Goal: Task Accomplishment & Management: Complete application form

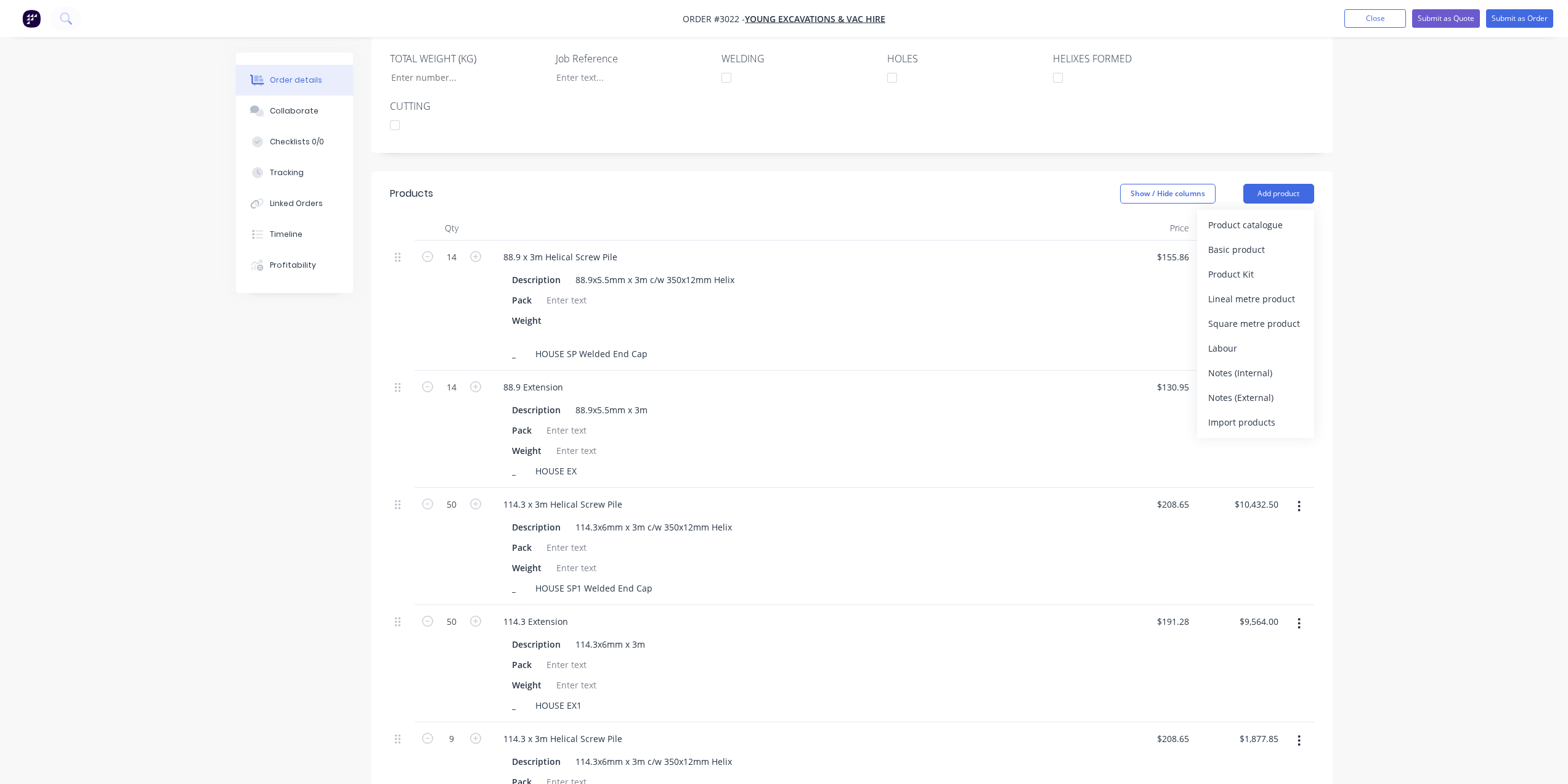
scroll to position [370, 0]
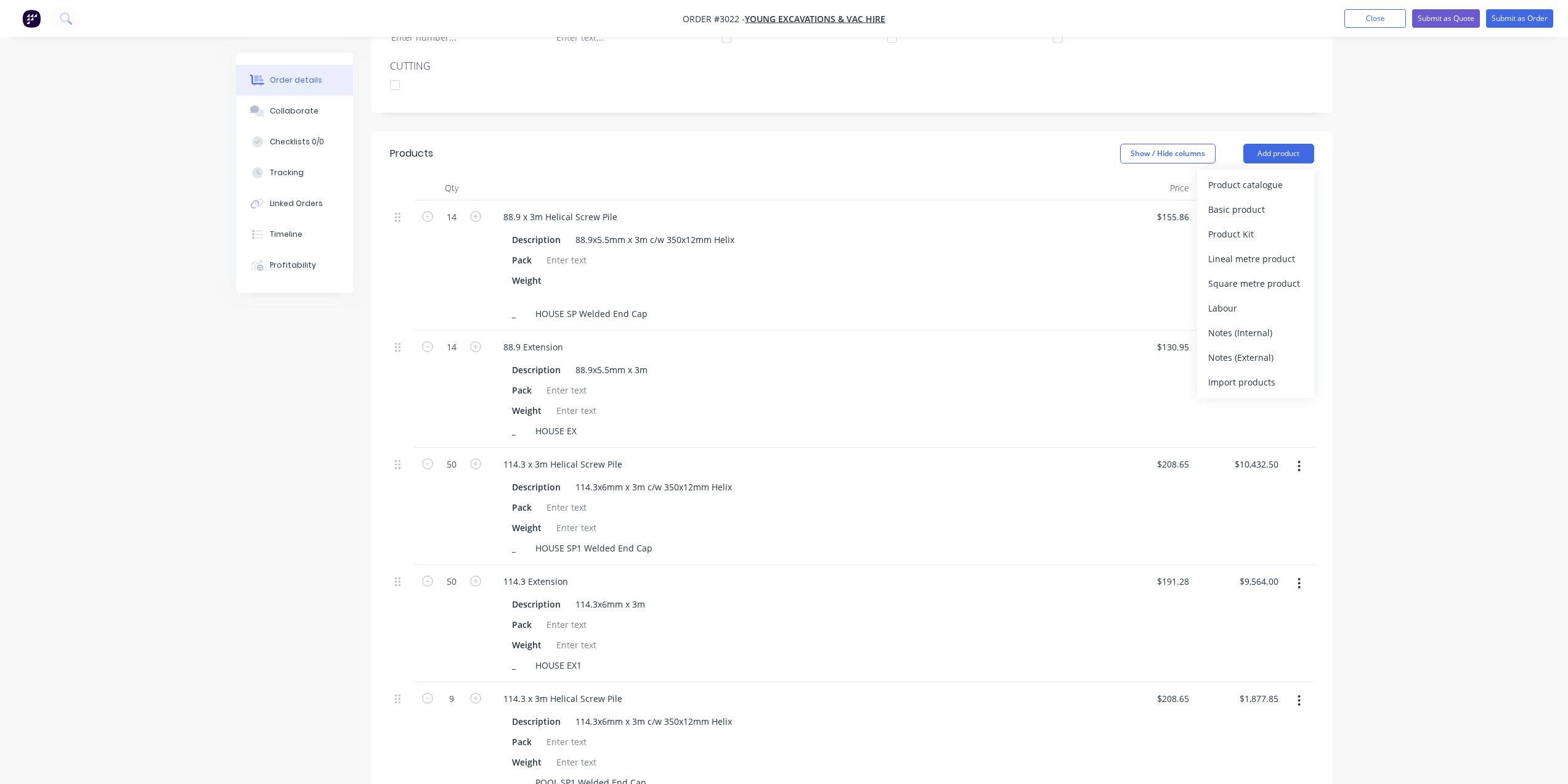
click at [1430, 305] on div "Order details Collaborate Checklists 0/0 Tracking Linked Orders Timeline Profit…" at bounding box center [784, 465] width 1568 height 1669
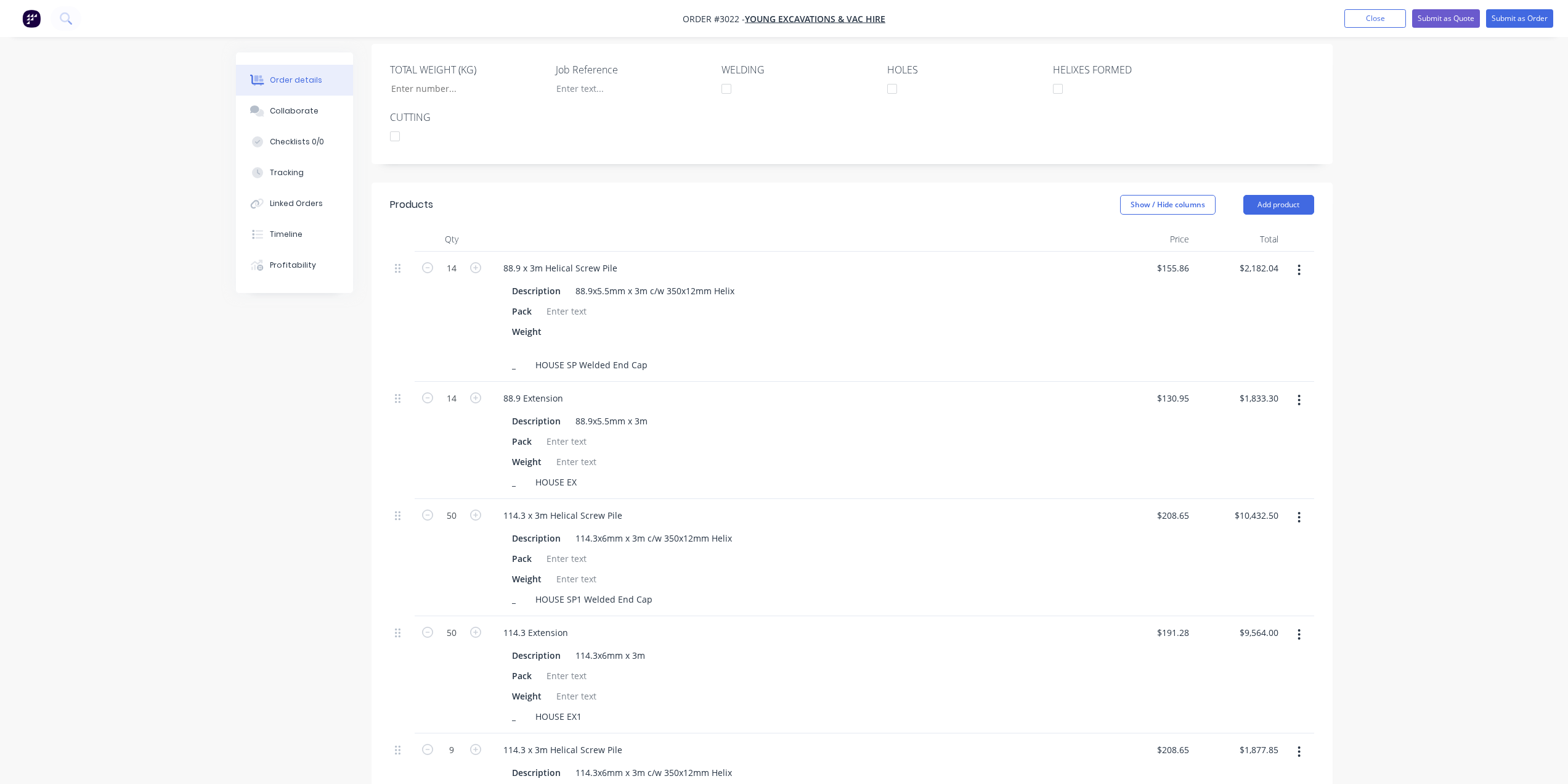
scroll to position [314, 0]
click at [1264, 200] on button "Add product" at bounding box center [1279, 209] width 71 height 20
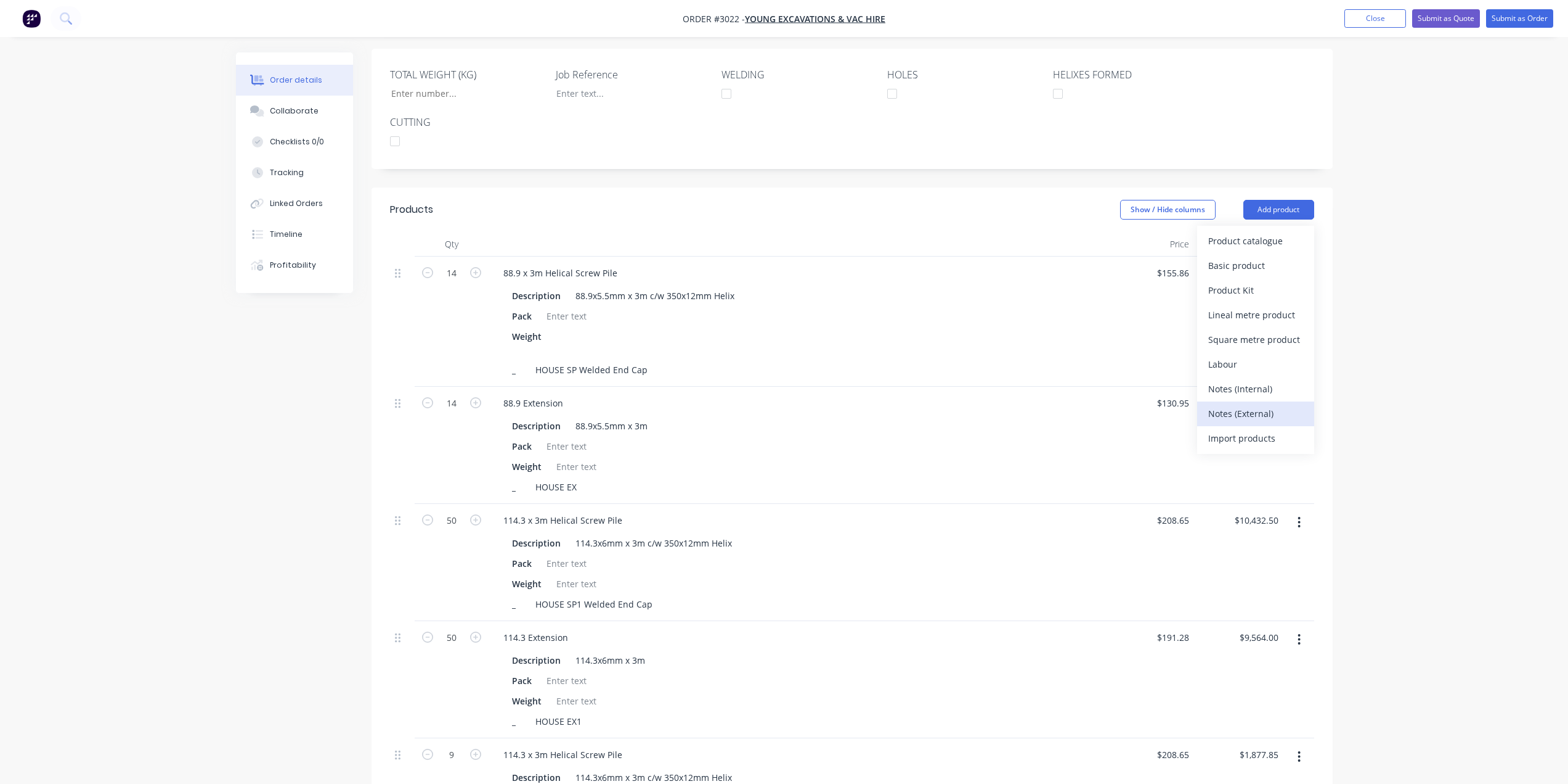
click at [1245, 404] on div "Notes (External)" at bounding box center [1256, 413] width 95 height 18
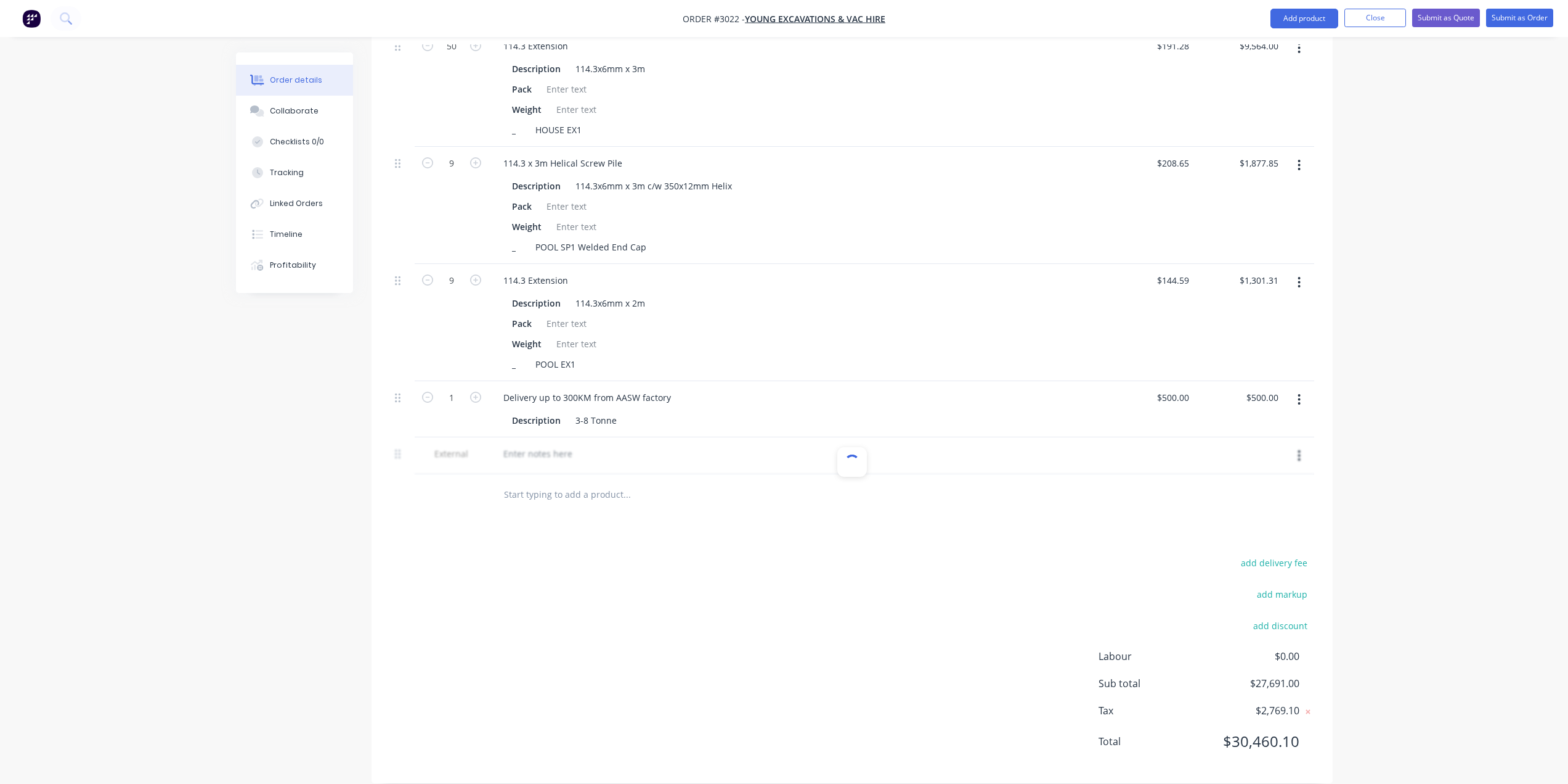
scroll to position [906, 0]
click at [877, 672] on div "add delivery fee add markup add discount Labour $0.00 Sub total $27,691.00 Tax …" at bounding box center [852, 659] width 925 height 211
drag, startPoint x: 777, startPoint y: 503, endPoint x: 765, endPoint y: 436, distance: 68.1
click at [778, 503] on div "Products Show / Hide columns Add product Qty Price Total 14 88.9 x 3m Helical S…" at bounding box center [852, 190] width 961 height 1187
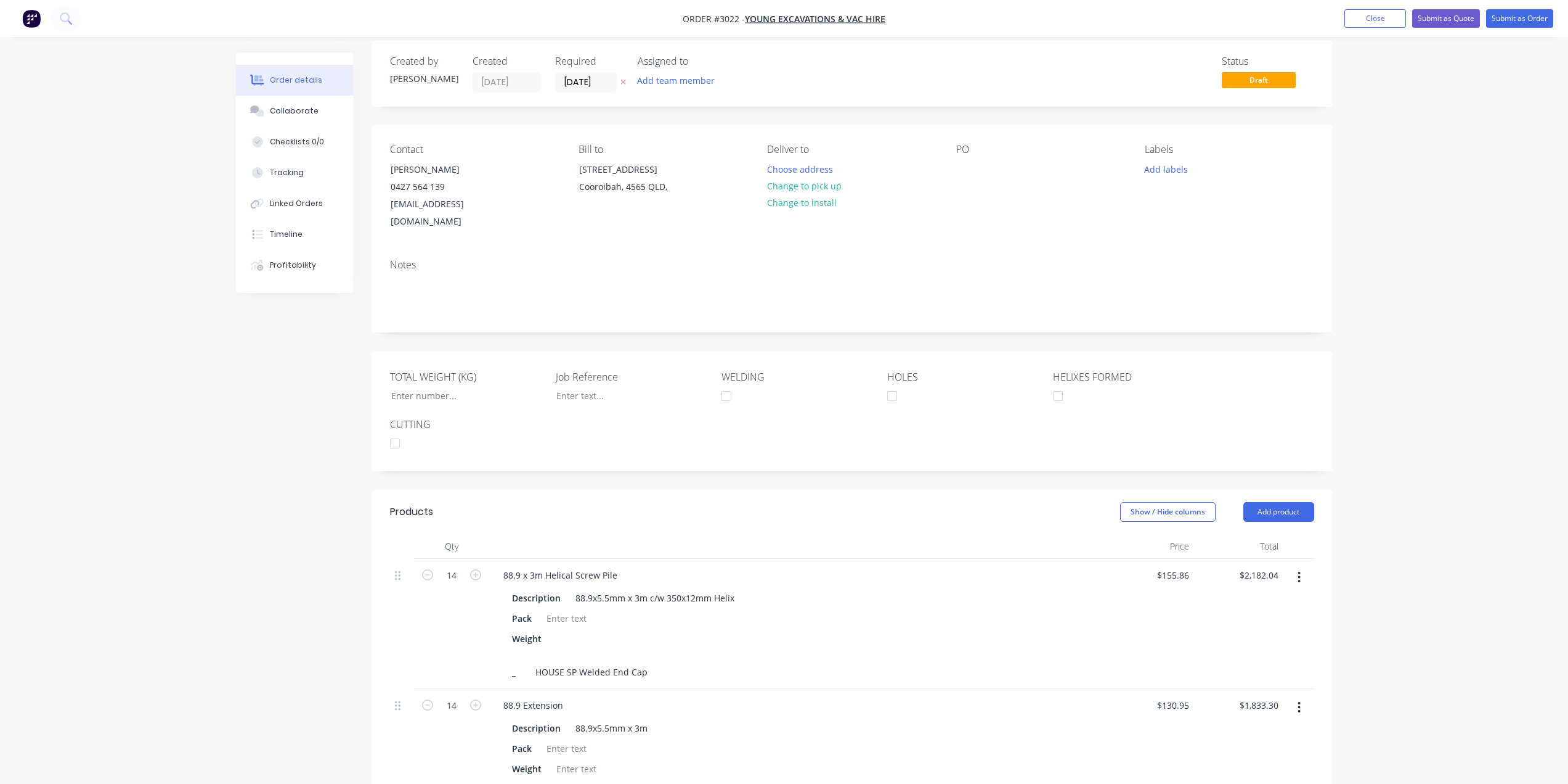
scroll to position [0, 0]
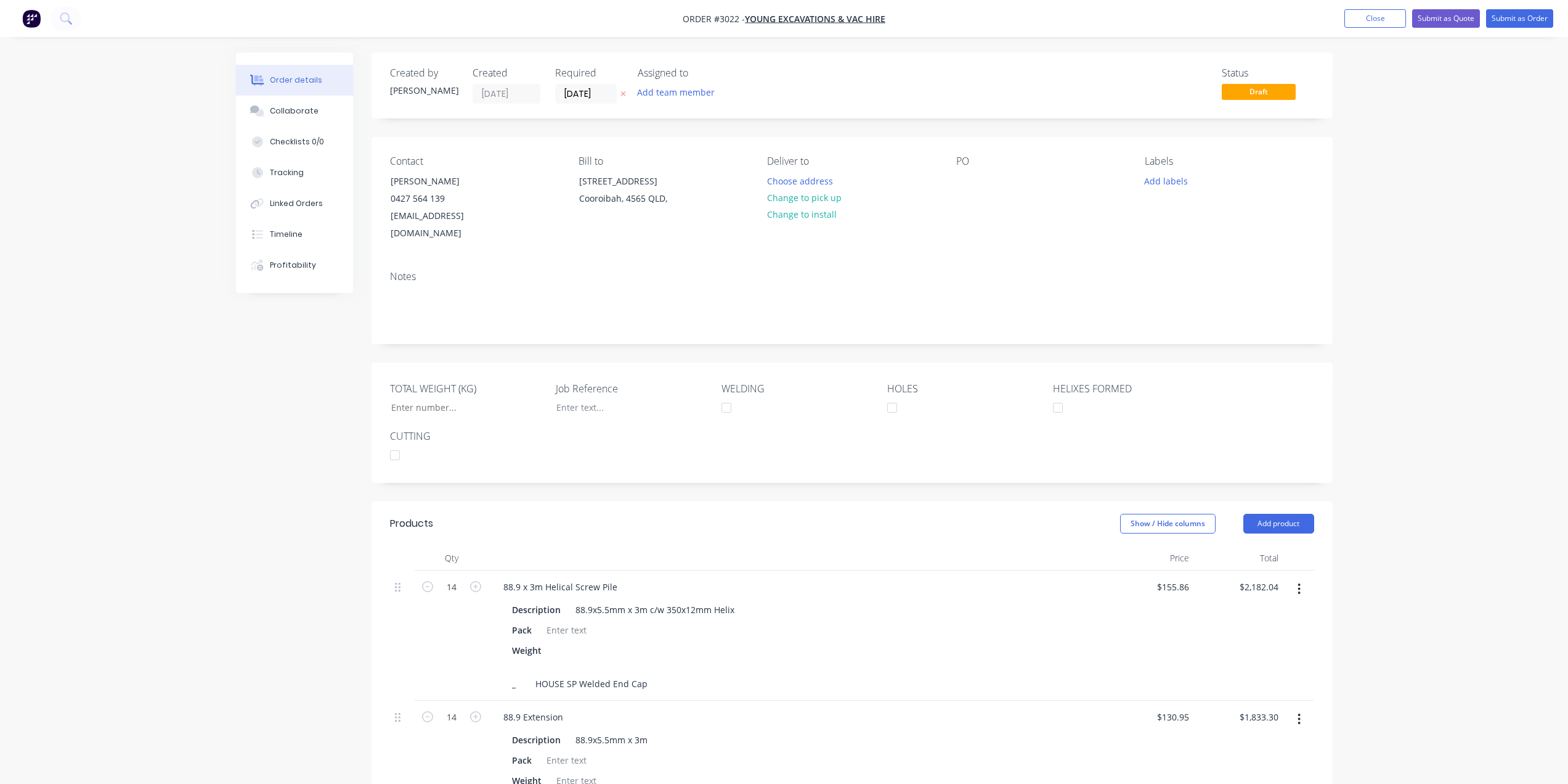
click at [873, 78] on div "Status Draft" at bounding box center [1038, 86] width 554 height 36
click at [1272, 91] on span "Draft" at bounding box center [1258, 92] width 74 height 16
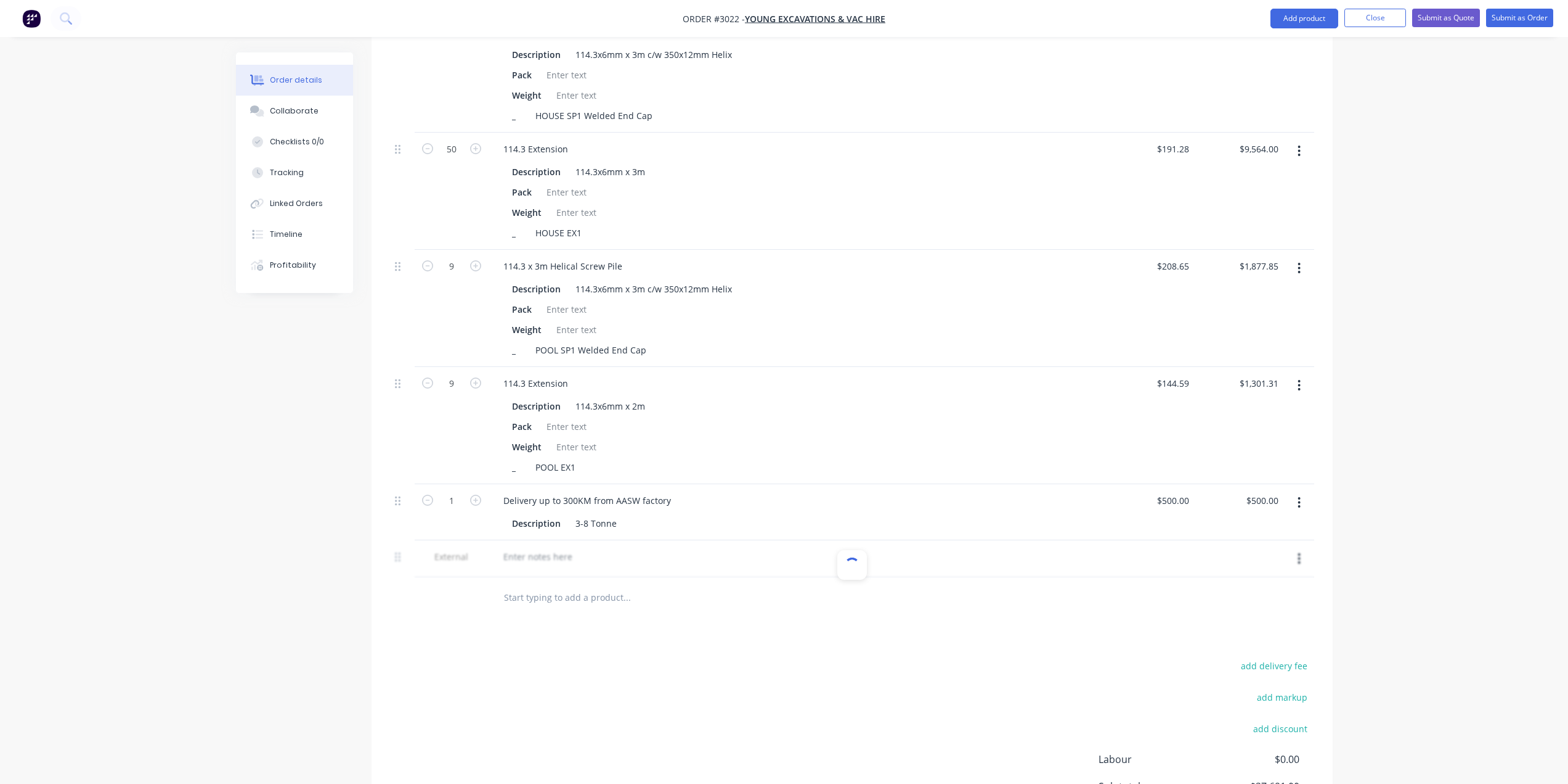
scroll to position [906, 0]
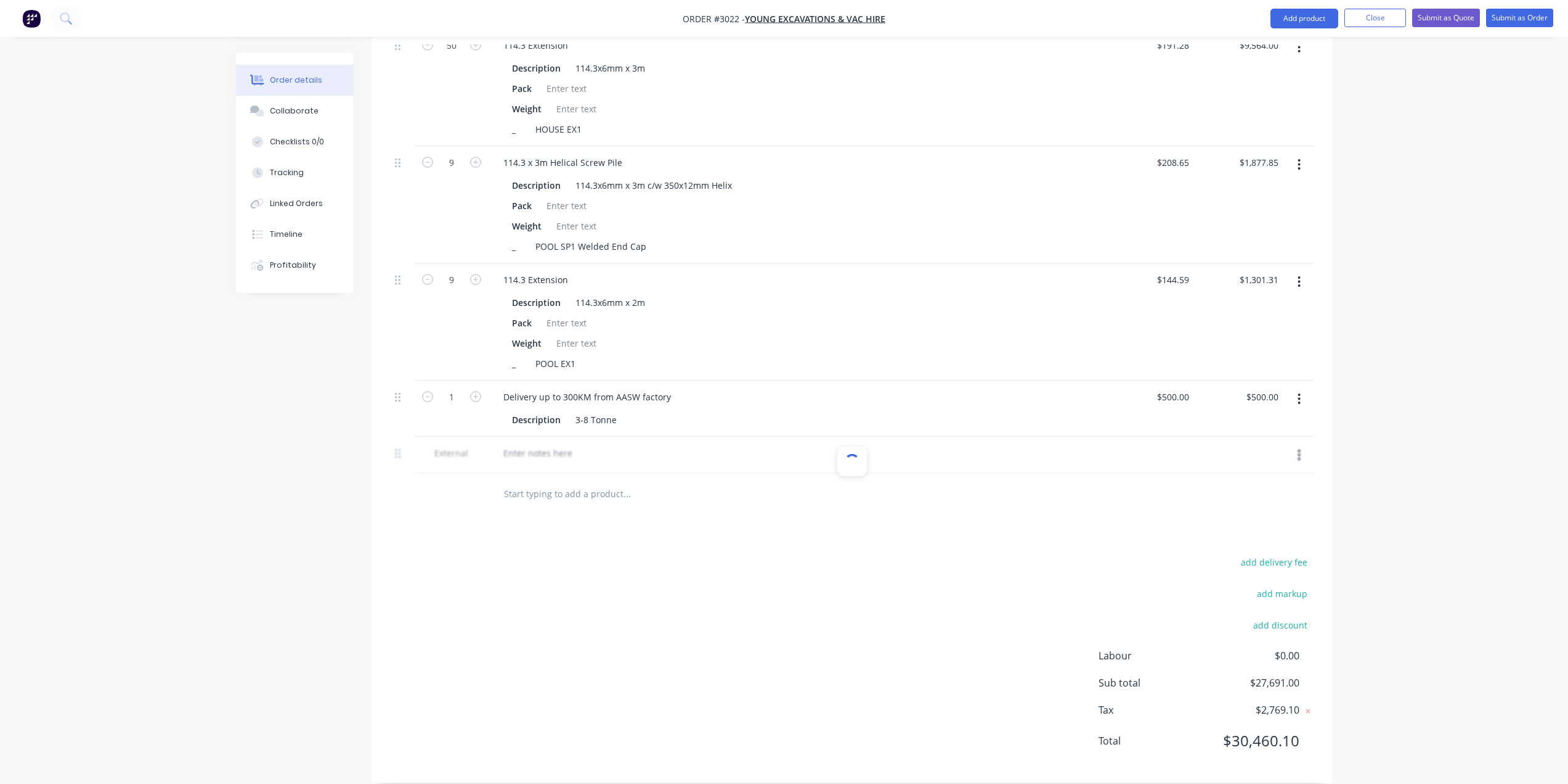
click at [860, 452] on div at bounding box center [852, 461] width 19 height 19
click at [860, 447] on div at bounding box center [852, 461] width 29 height 29
click at [858, 447] on div at bounding box center [852, 461] width 29 height 29
click at [856, 452] on div at bounding box center [852, 461] width 19 height 19
click at [854, 452] on div at bounding box center [852, 461] width 19 height 19
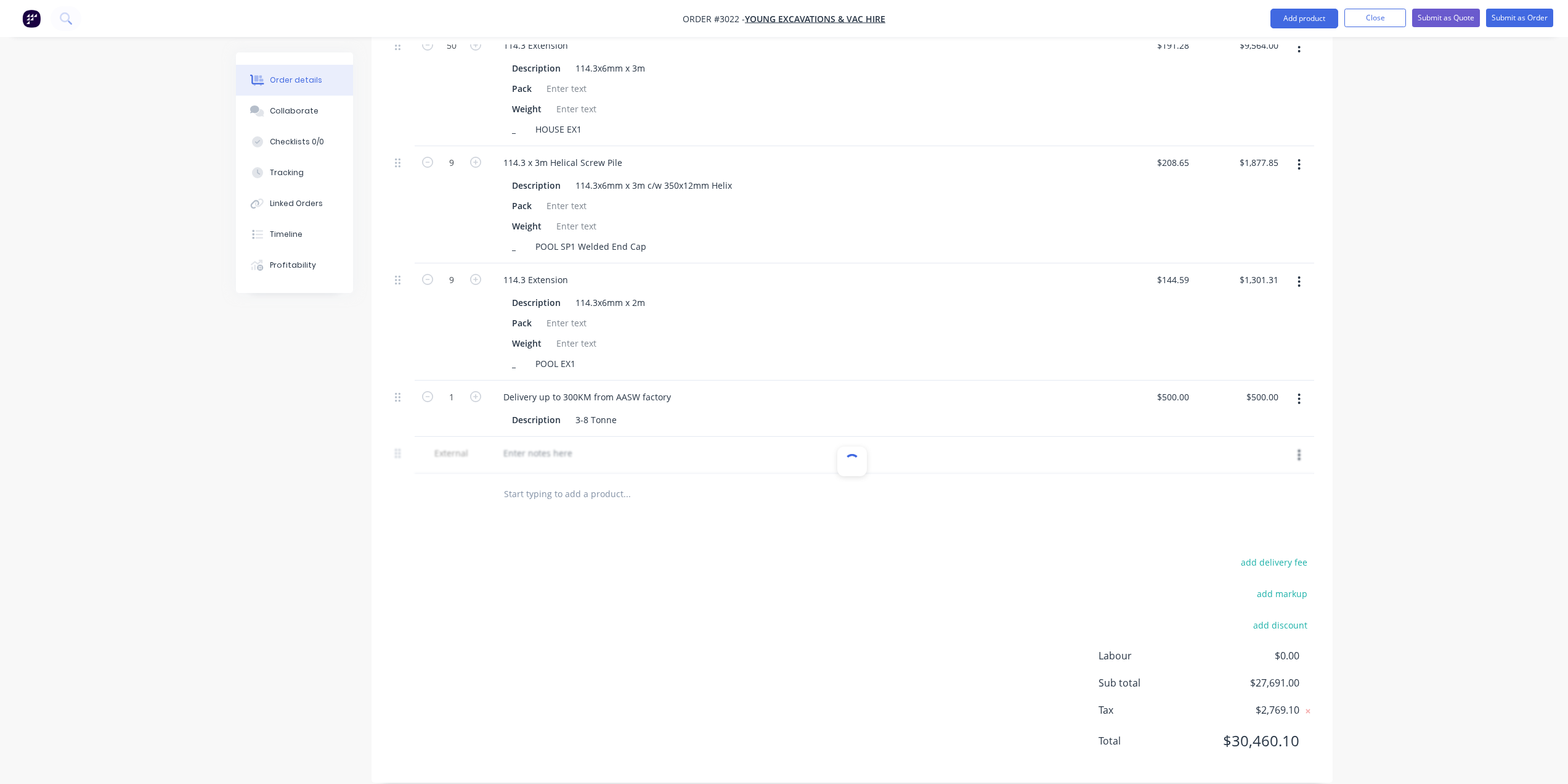
click at [598, 447] on div at bounding box center [852, 454] width 925 height 37
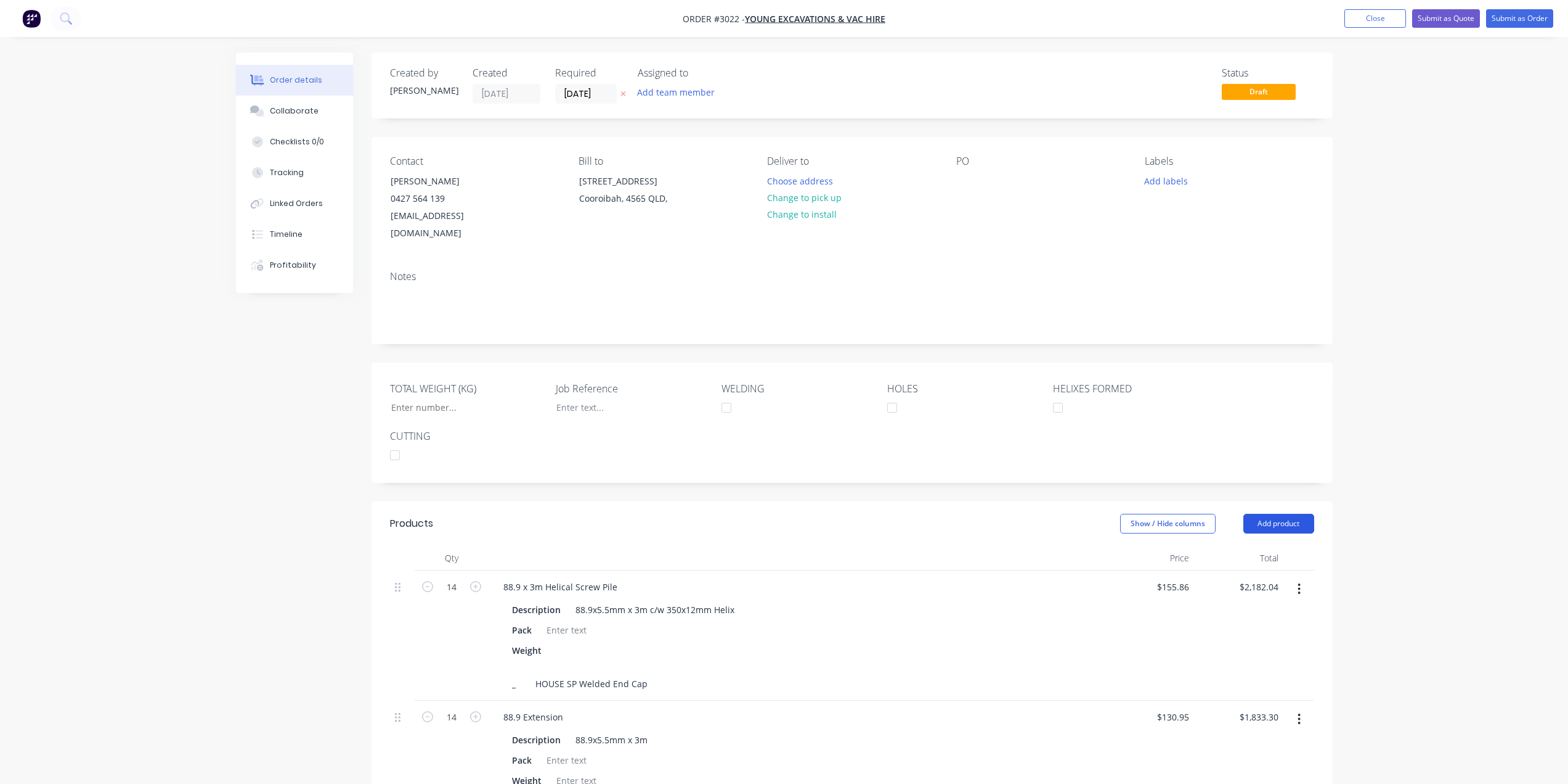
click at [1286, 513] on button "Add product" at bounding box center [1279, 523] width 71 height 20
click at [1234, 718] on div "Notes (External)" at bounding box center [1256, 727] width 95 height 18
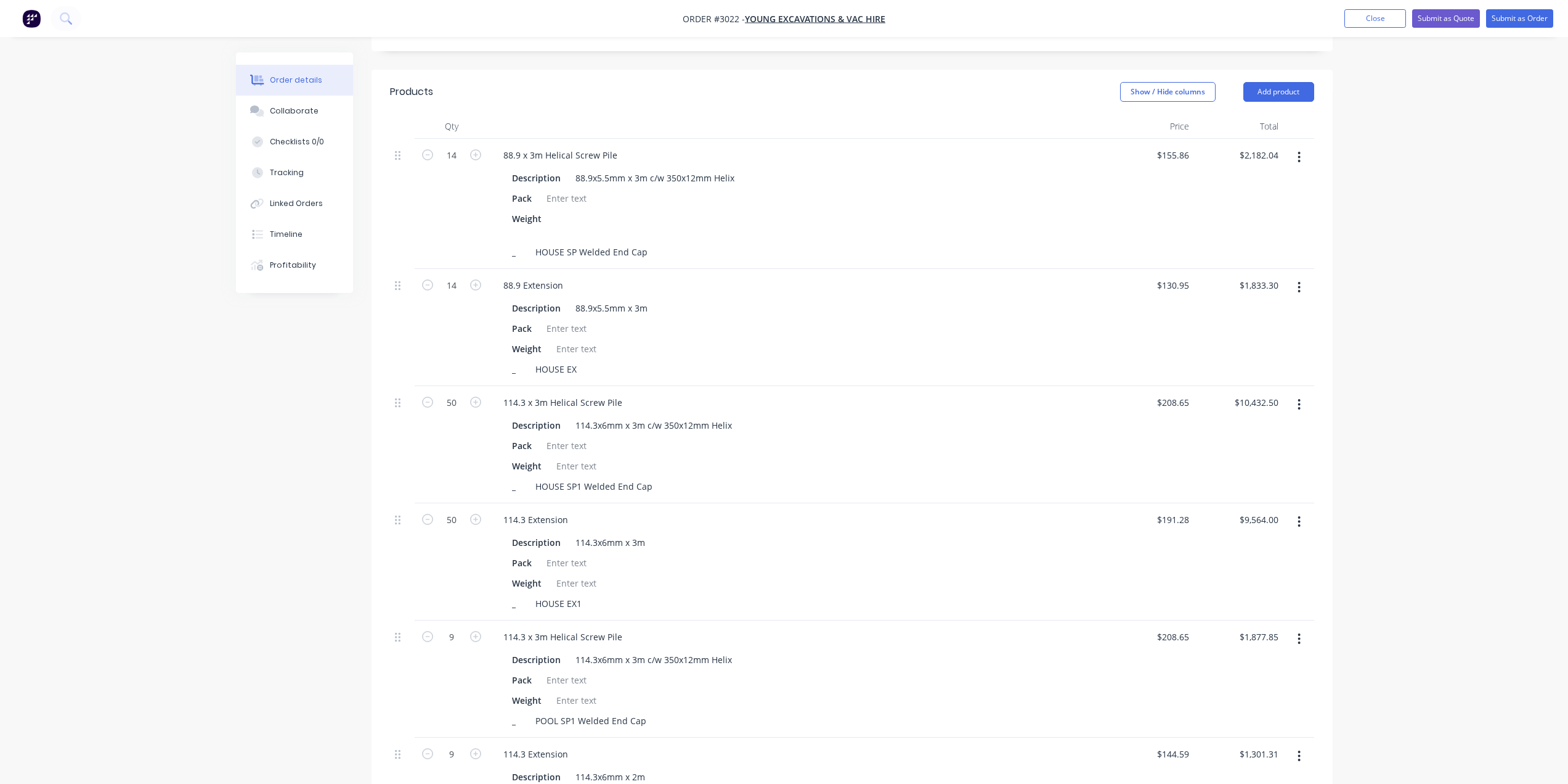
scroll to position [906, 0]
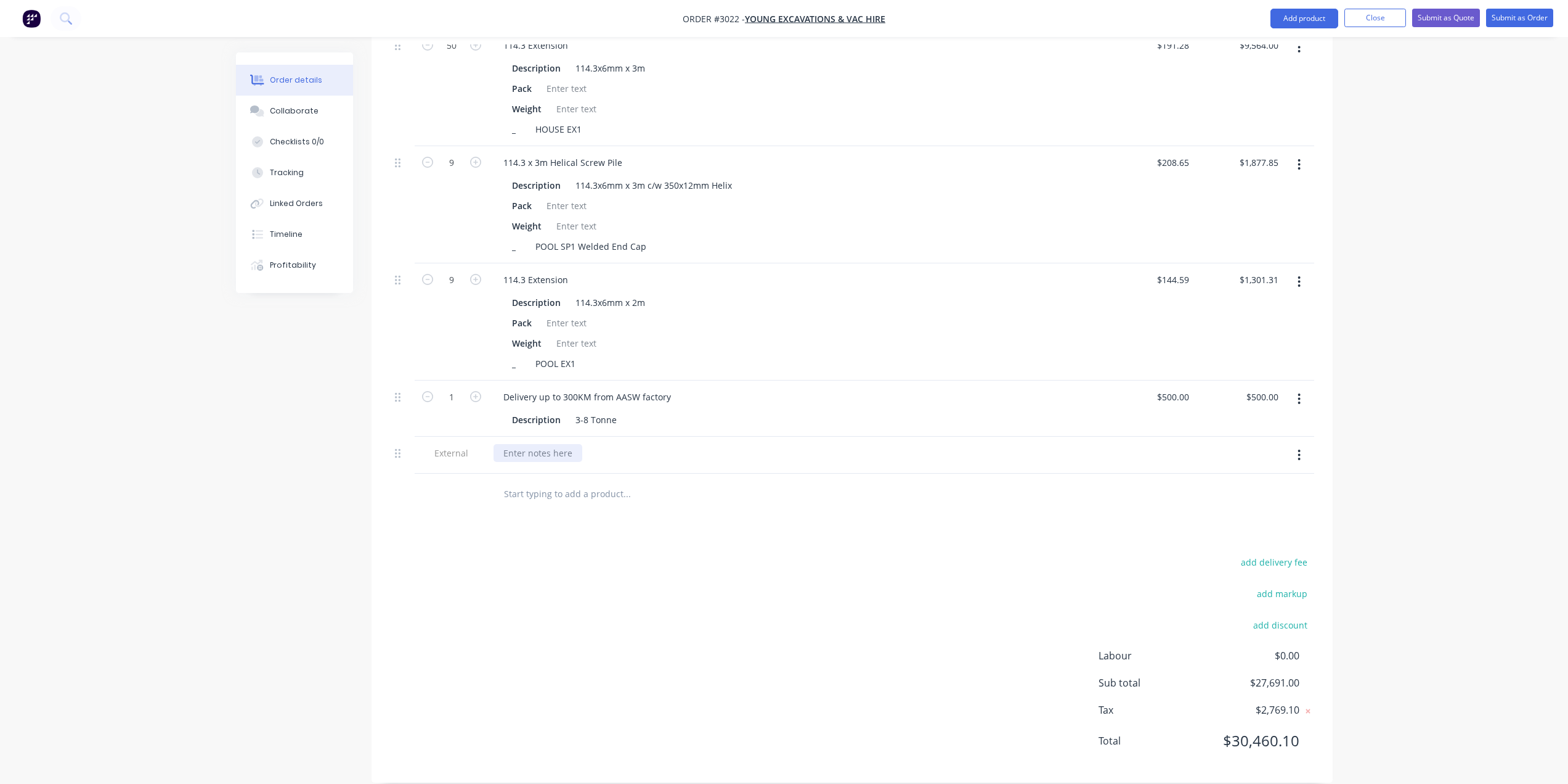
click at [552, 444] on div at bounding box center [538, 453] width 89 height 18
paste div
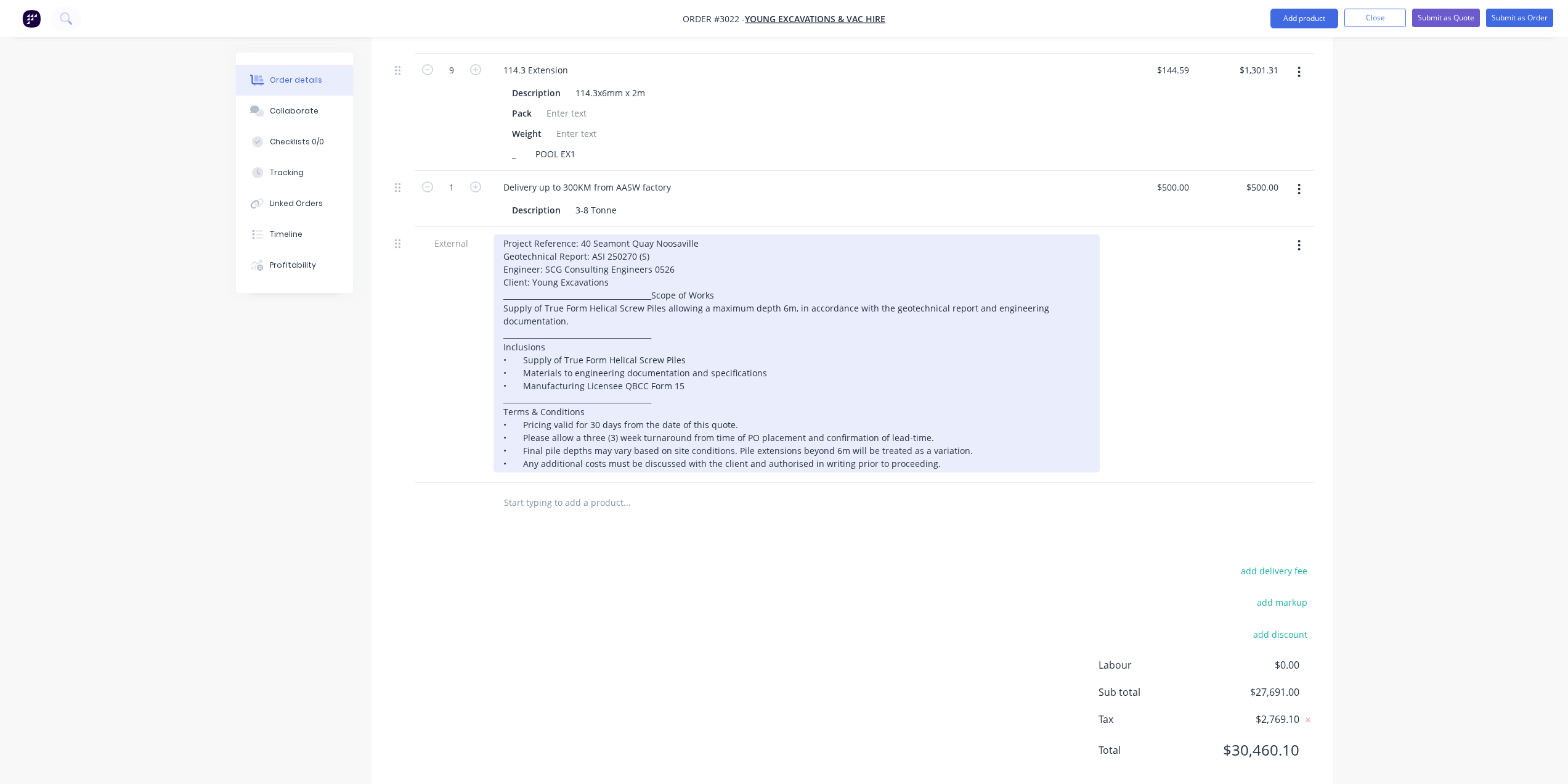
scroll to position [1125, 0]
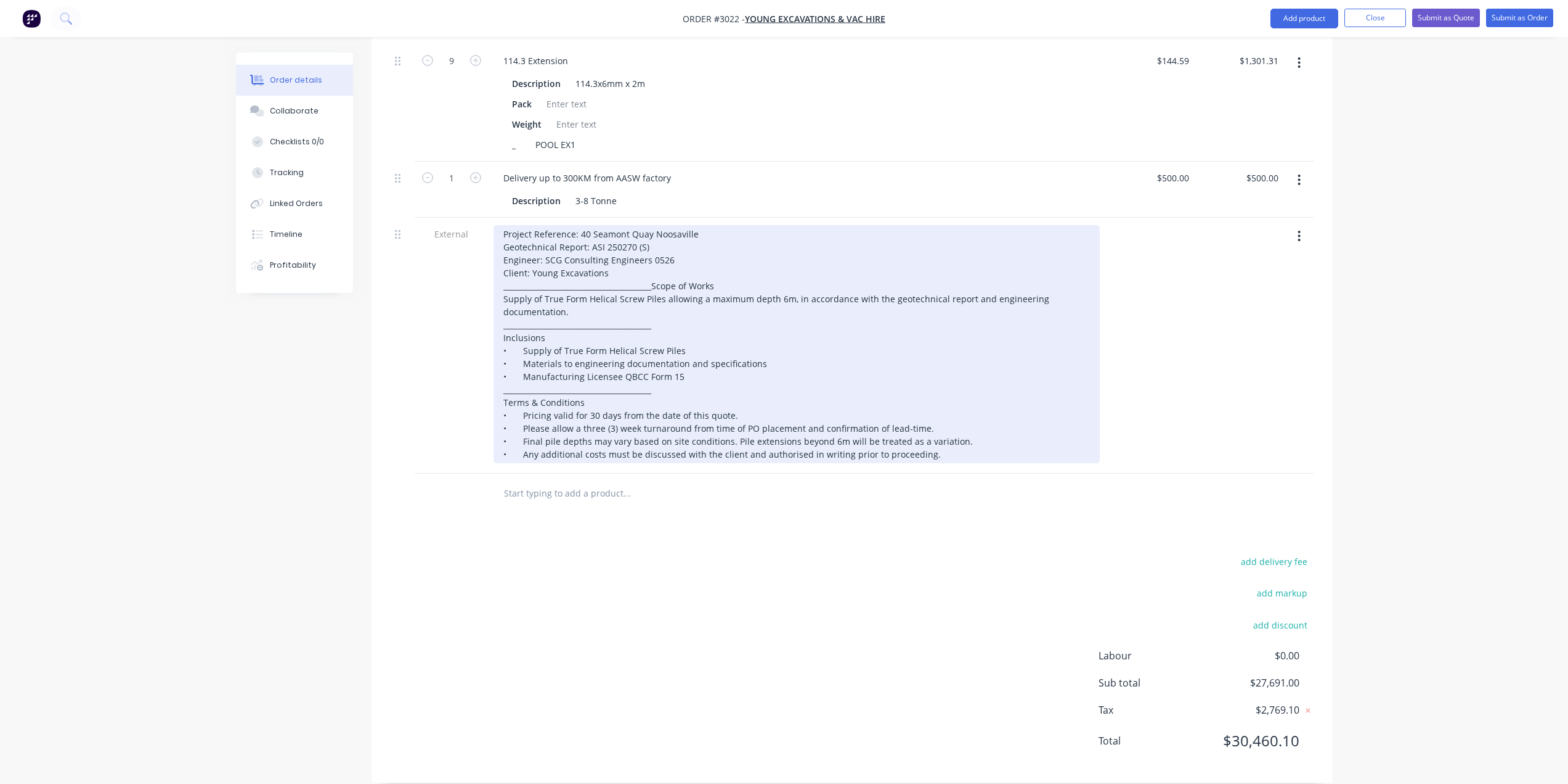
click at [659, 271] on div "Project Reference: 40 Seamont Quay Noosaville Geotechnical Report: ASI 250270 (…" at bounding box center [797, 344] width 606 height 238
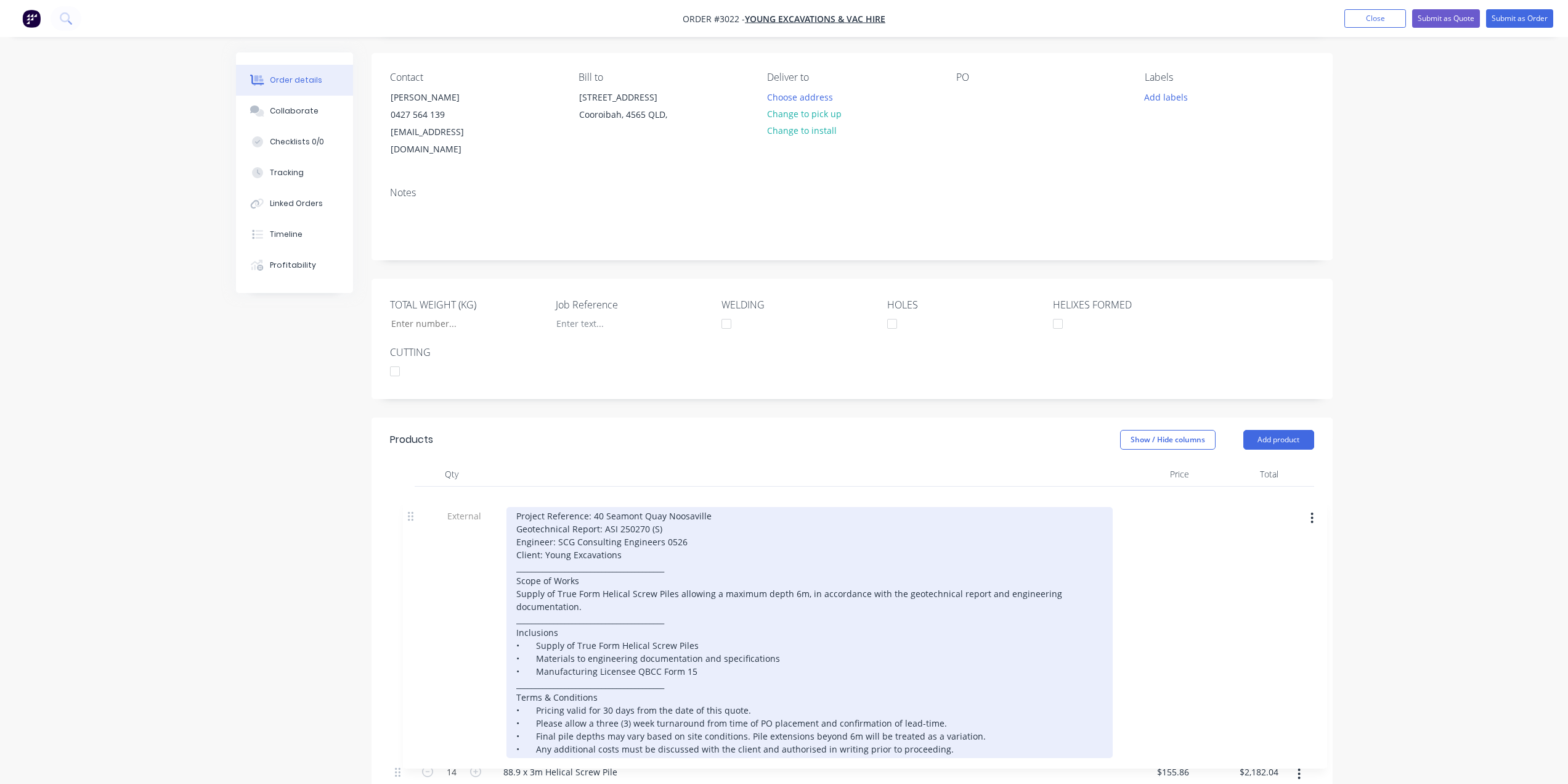
scroll to position [106, 0]
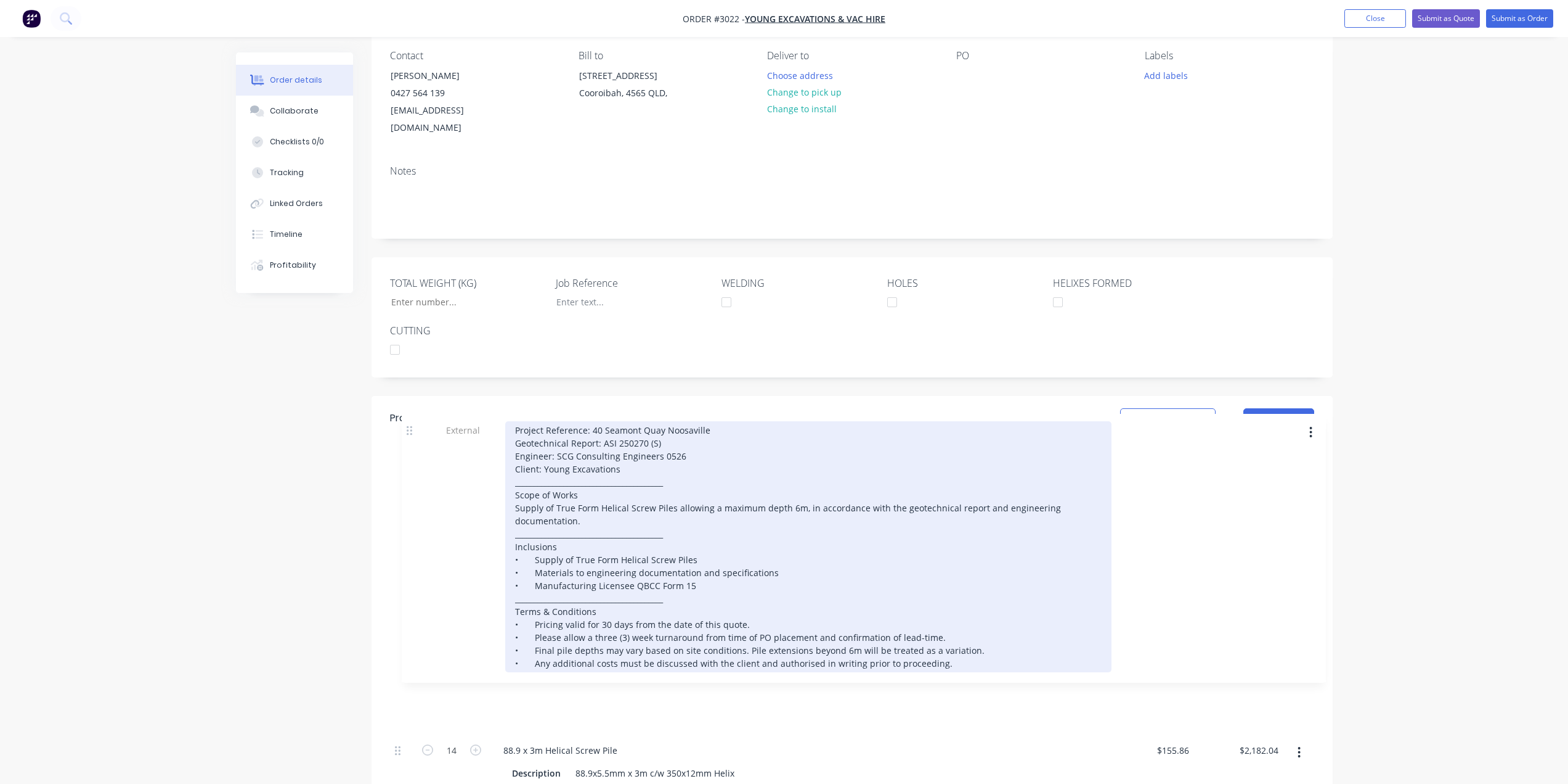
drag, startPoint x: 400, startPoint y: 606, endPoint x: 412, endPoint y: 429, distance: 177.4
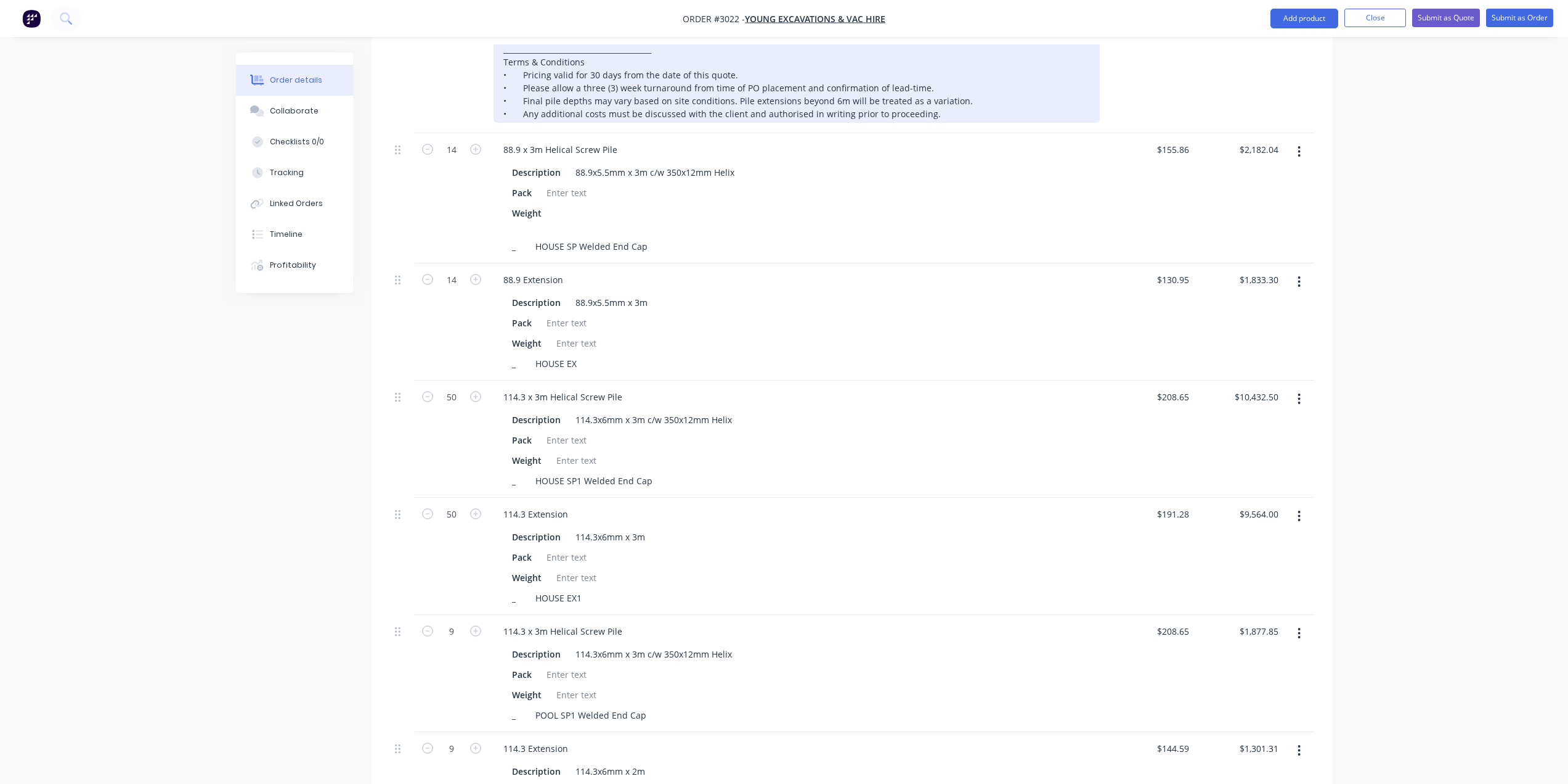
scroll to position [398, 0]
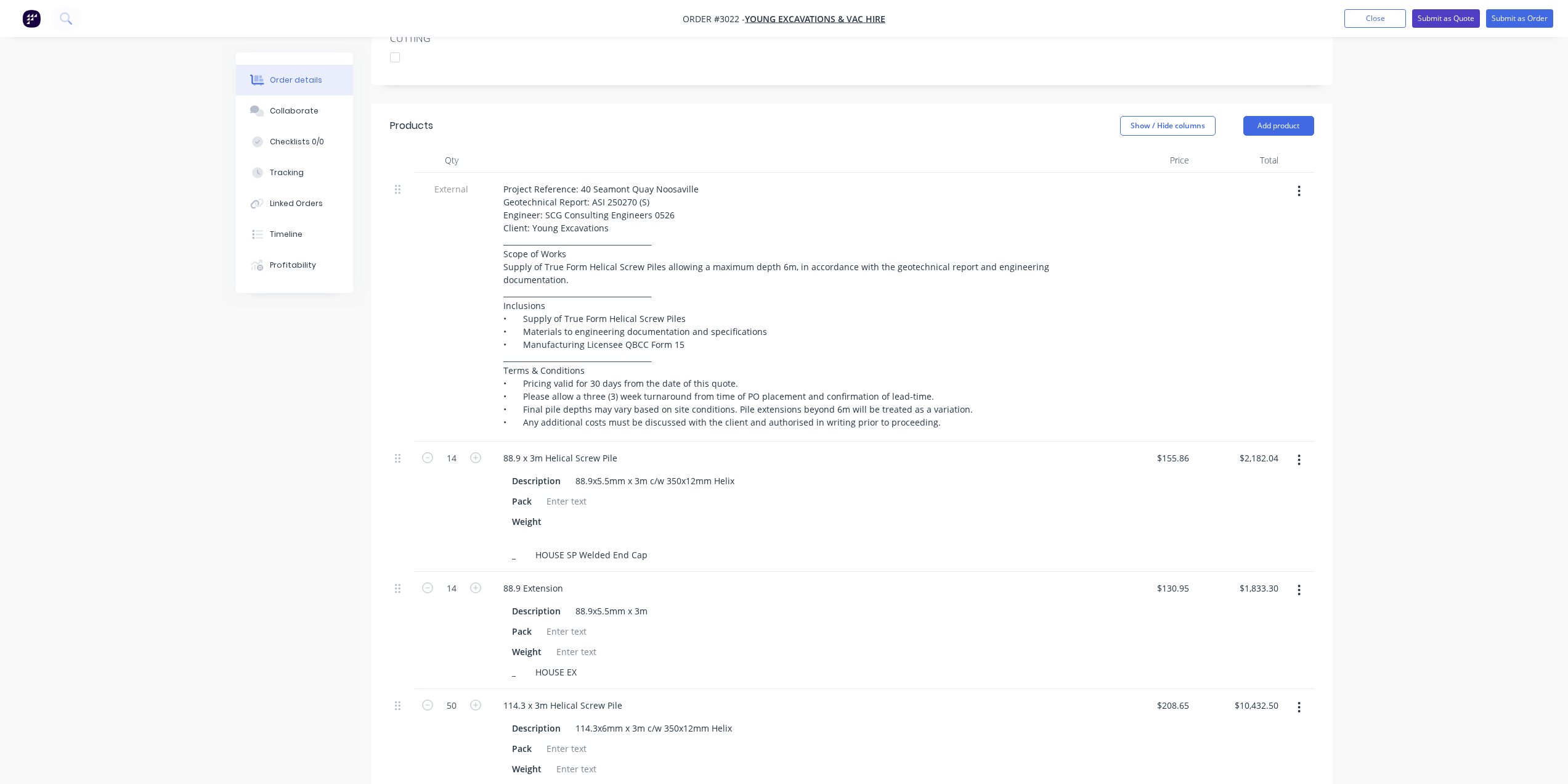
click at [1437, 21] on button "Submit as Quote" at bounding box center [1446, 18] width 67 height 18
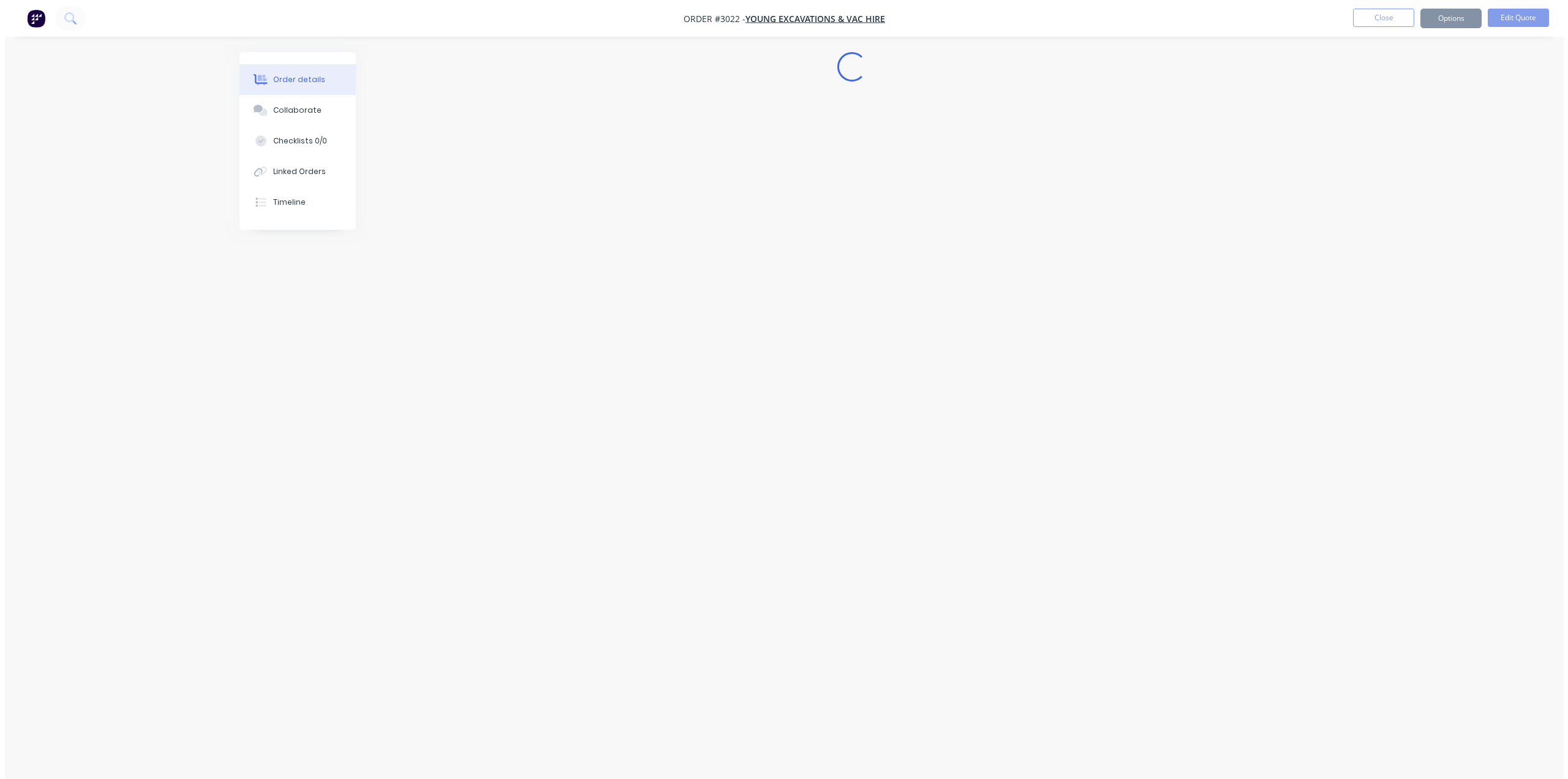
scroll to position [0, 0]
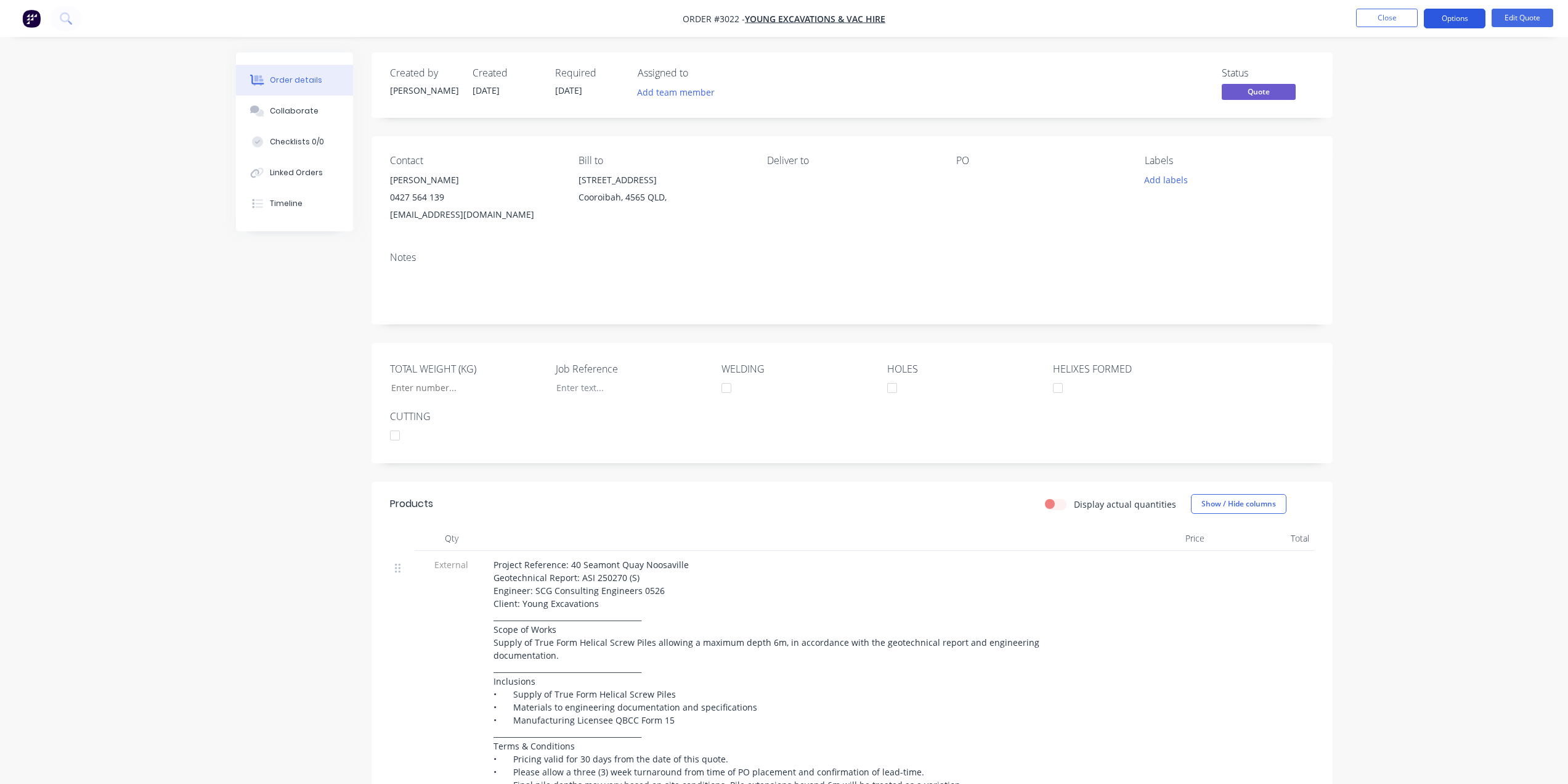
click at [1450, 21] on button "Options" at bounding box center [1455, 18] width 61 height 20
click at [1373, 69] on div "Quote" at bounding box center [1418, 74] width 113 height 18
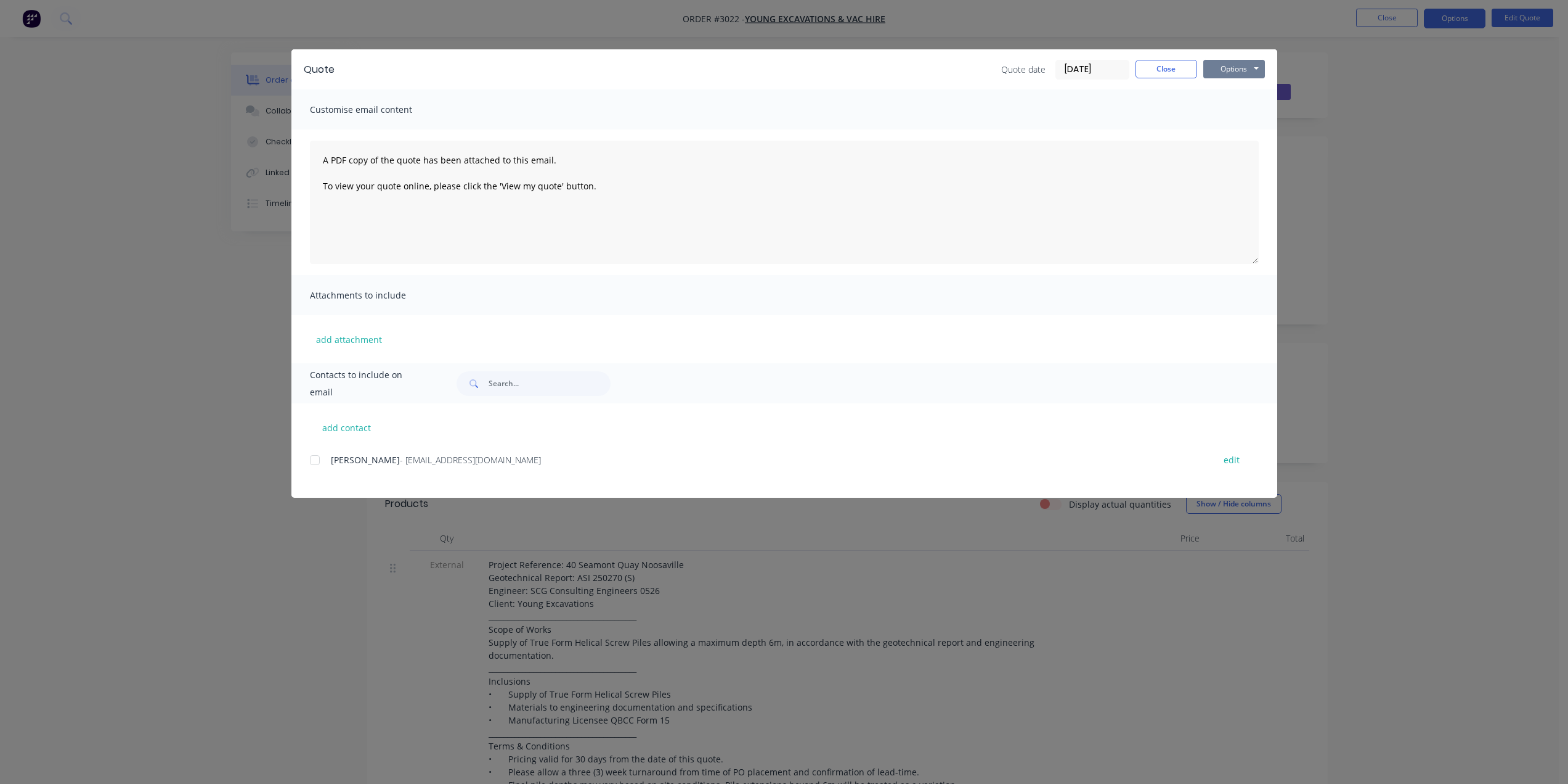
click at [1242, 72] on button "Options" at bounding box center [1233, 68] width 61 height 18
click at [1241, 89] on button "Preview" at bounding box center [1242, 91] width 79 height 21
